Goal: Information Seeking & Learning: Learn about a topic

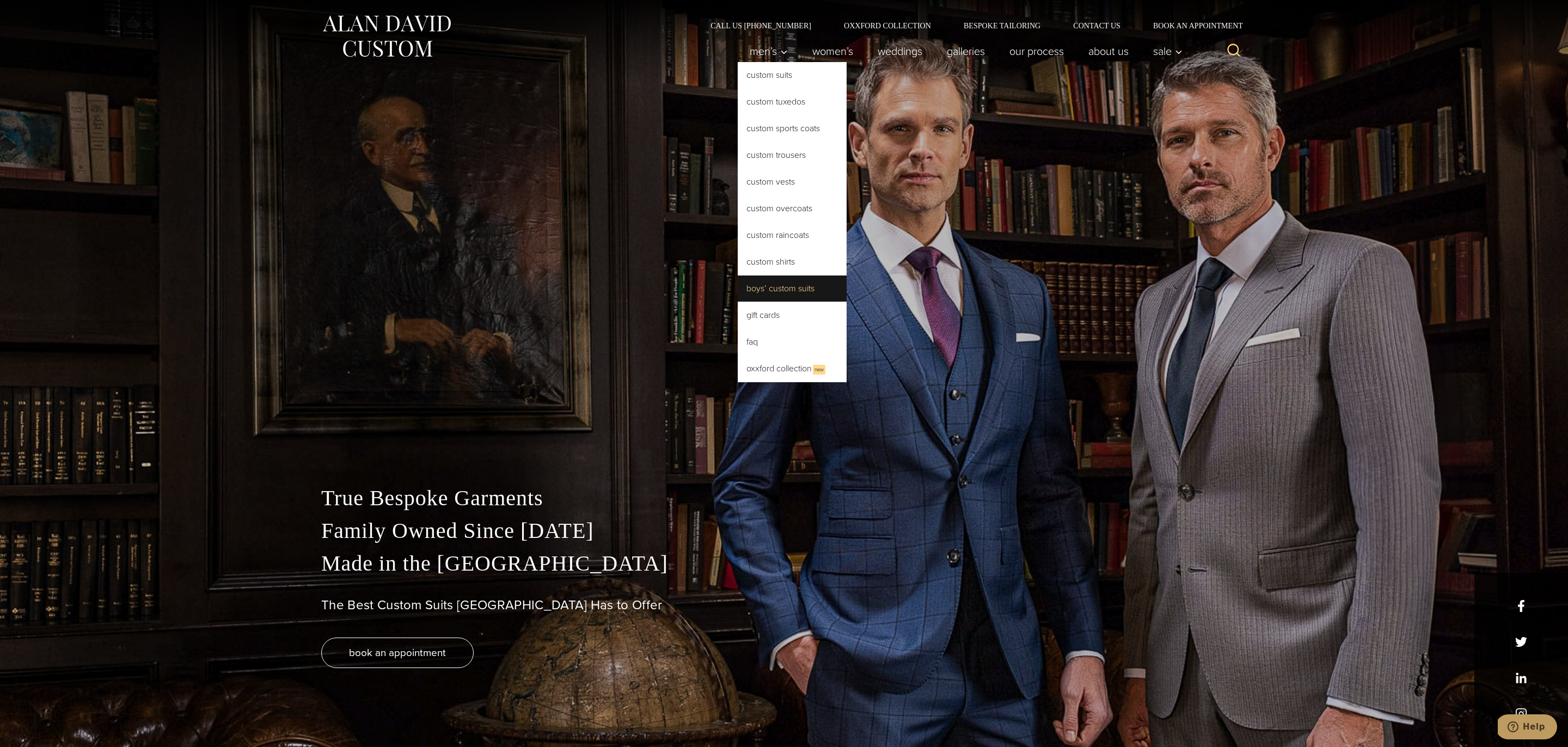
click at [792, 286] on link "Boys’ Custom Suits" at bounding box center [792, 289] width 109 height 26
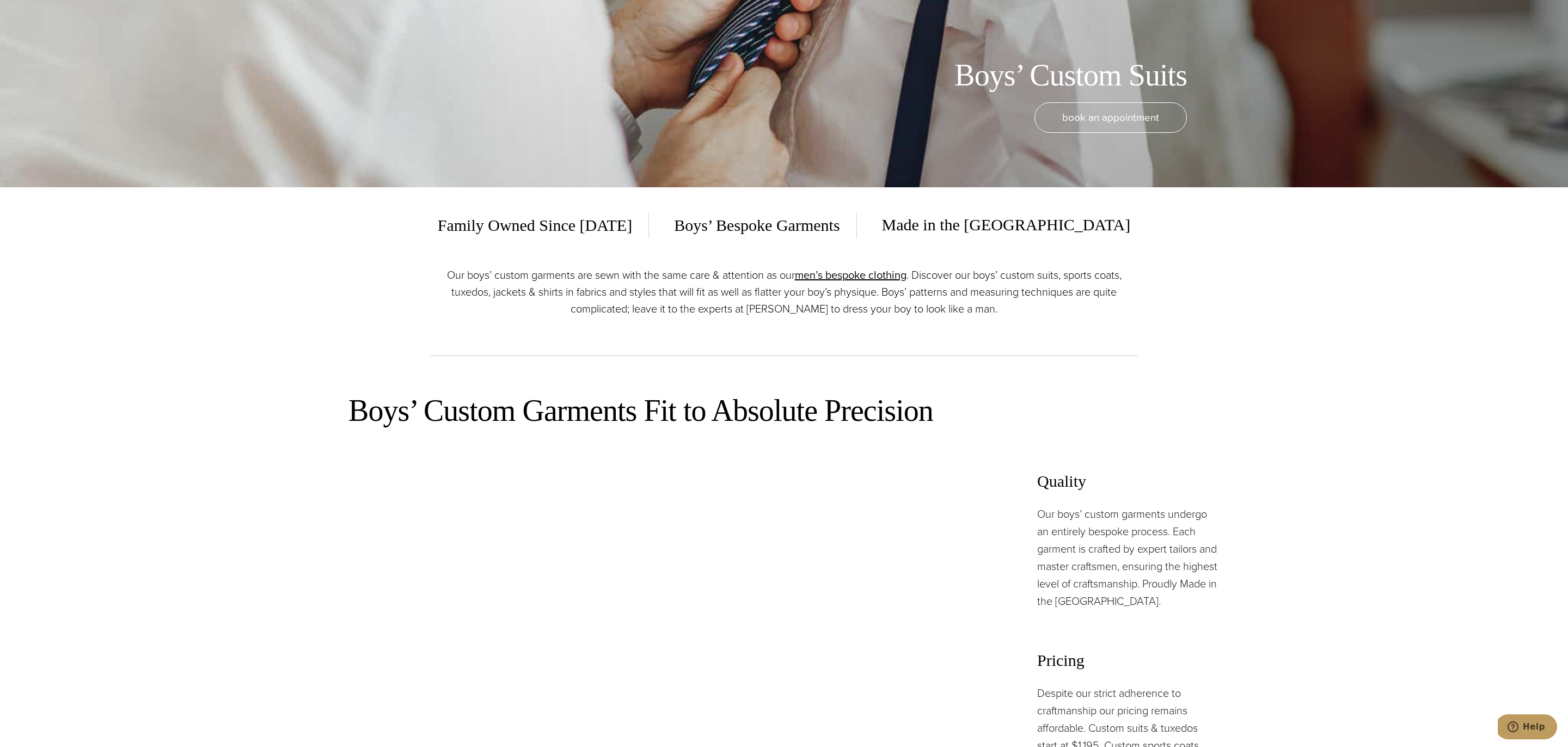
scroll to position [580, 0]
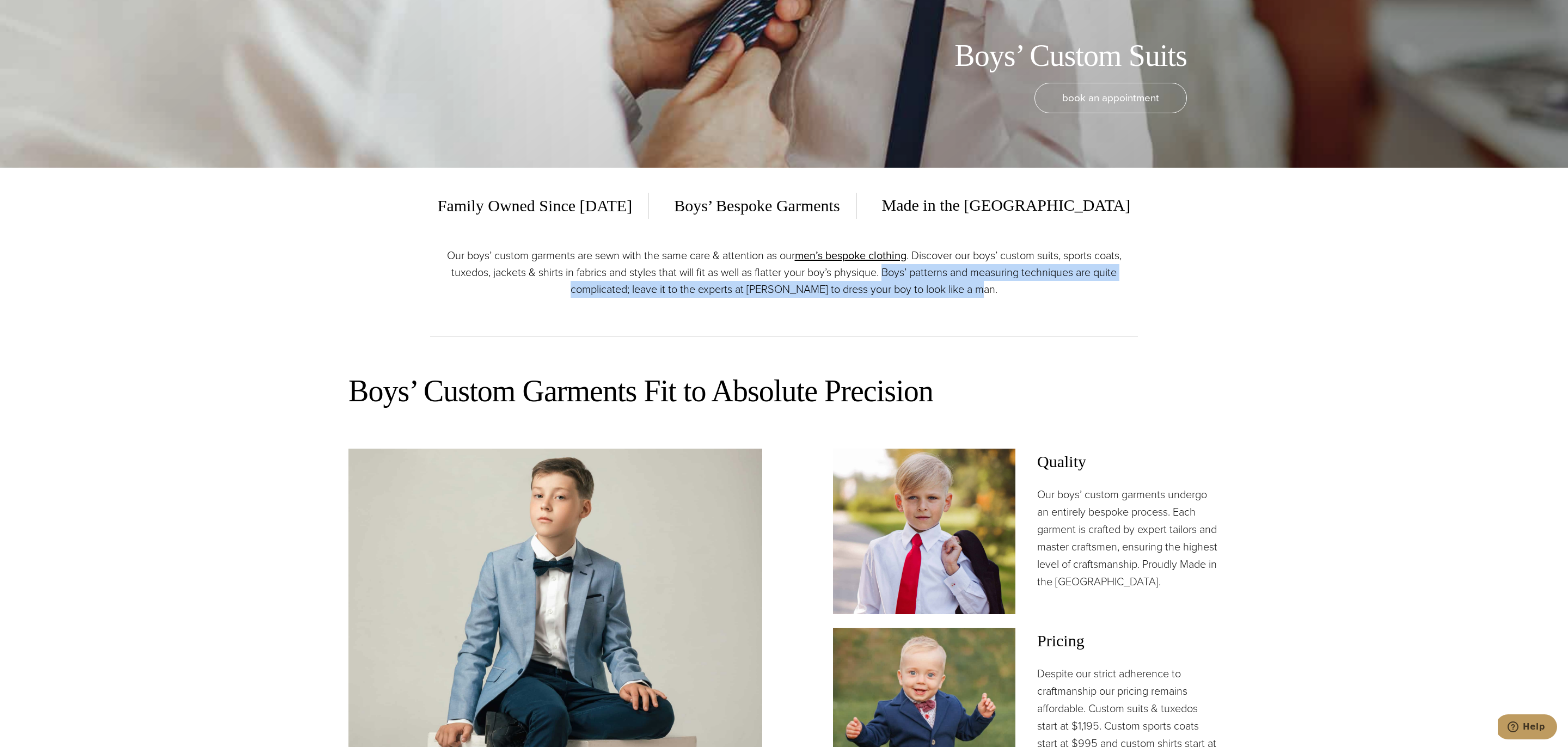
drag, startPoint x: 958, startPoint y: 301, endPoint x: 883, endPoint y: 274, distance: 79.7
click at [883, 274] on div "Our boys’ custom garments are sewn with the same care & attention as our men’s …" at bounding box center [784, 292] width 708 height 89
copy p "Boys’ patterns and measuring techniques are quite complicated; leave it to the …"
